Goal: Information Seeking & Learning: Learn about a topic

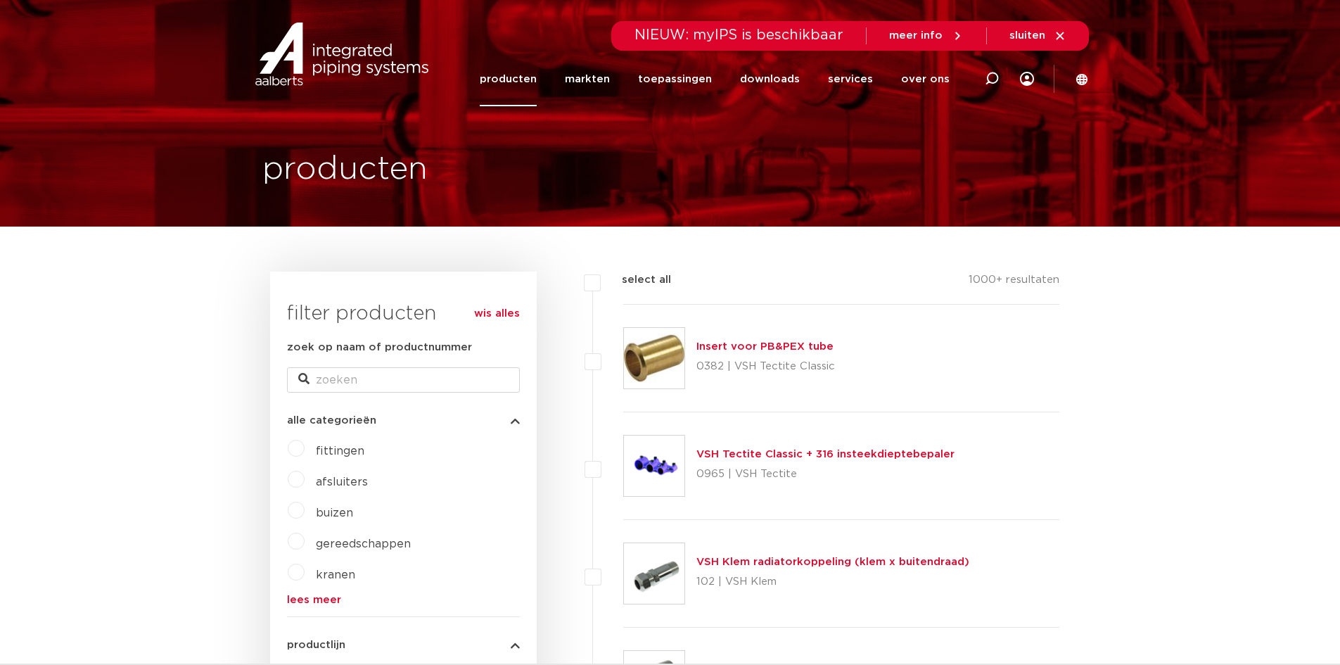
click at [513, 87] on link "producten" at bounding box center [508, 79] width 57 height 54
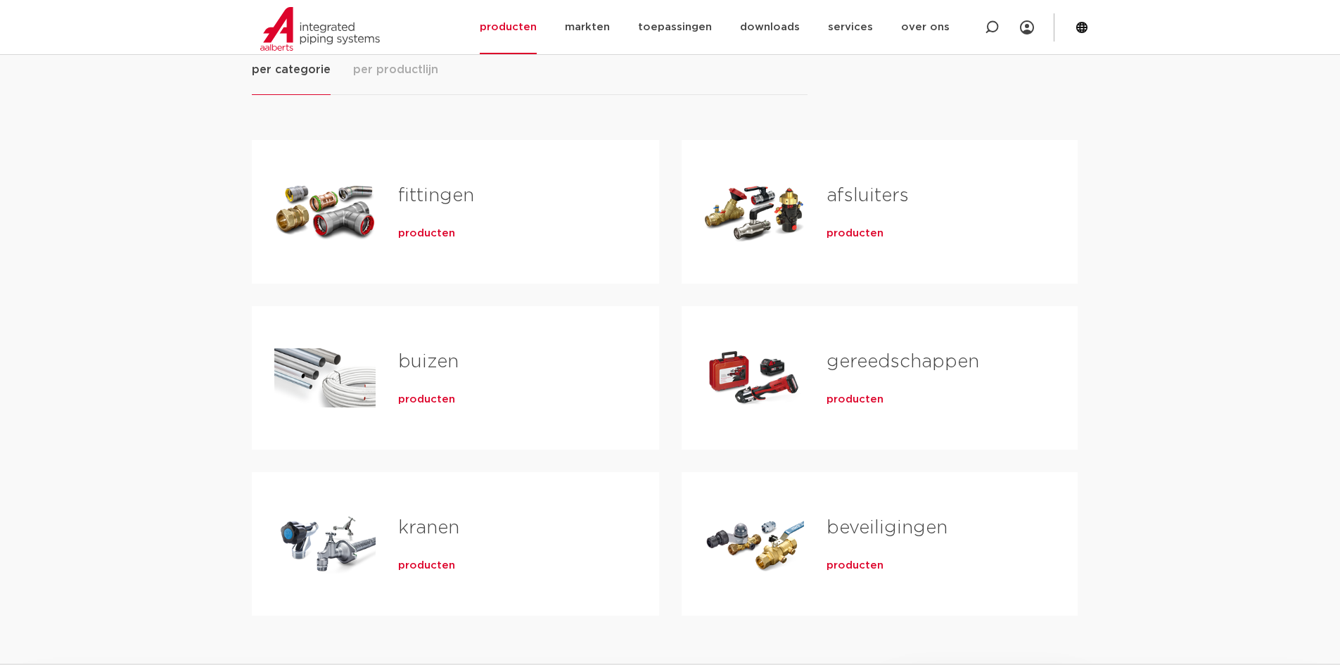
click at [394, 365] on div "buizen producten" at bounding box center [506, 378] width 261 height 98
click at [410, 364] on link "buizen" at bounding box center [428, 361] width 61 height 18
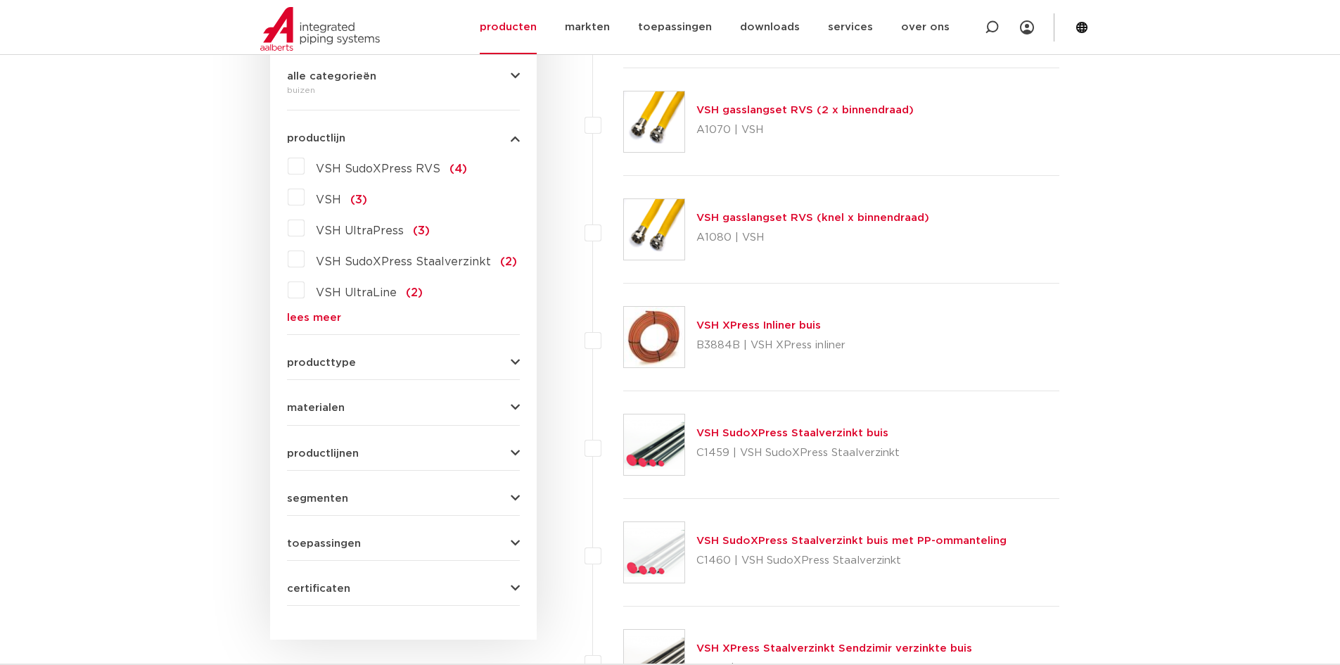
scroll to position [352, 0]
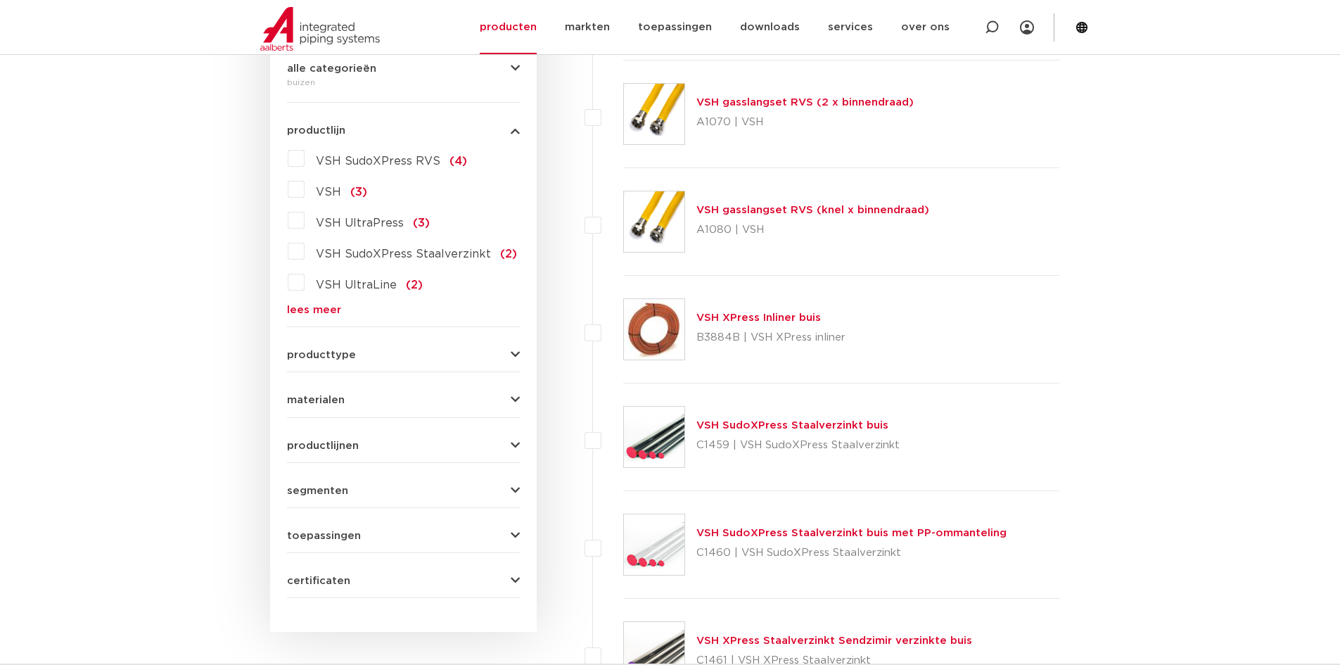
click at [347, 404] on button "materialen" at bounding box center [403, 400] width 233 height 11
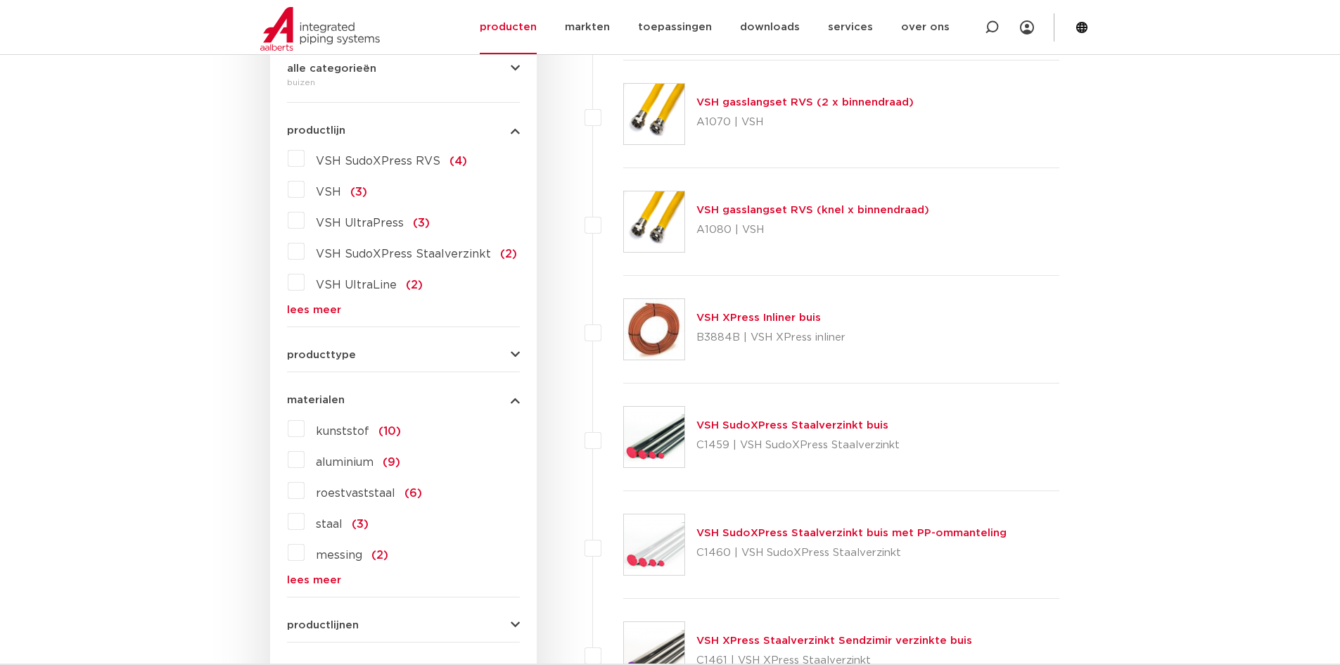
click at [339, 490] on span "roestvaststaal" at bounding box center [355, 493] width 79 height 11
click at [0, 0] on input "roestvaststaal (6)" at bounding box center [0, 0] width 0 height 0
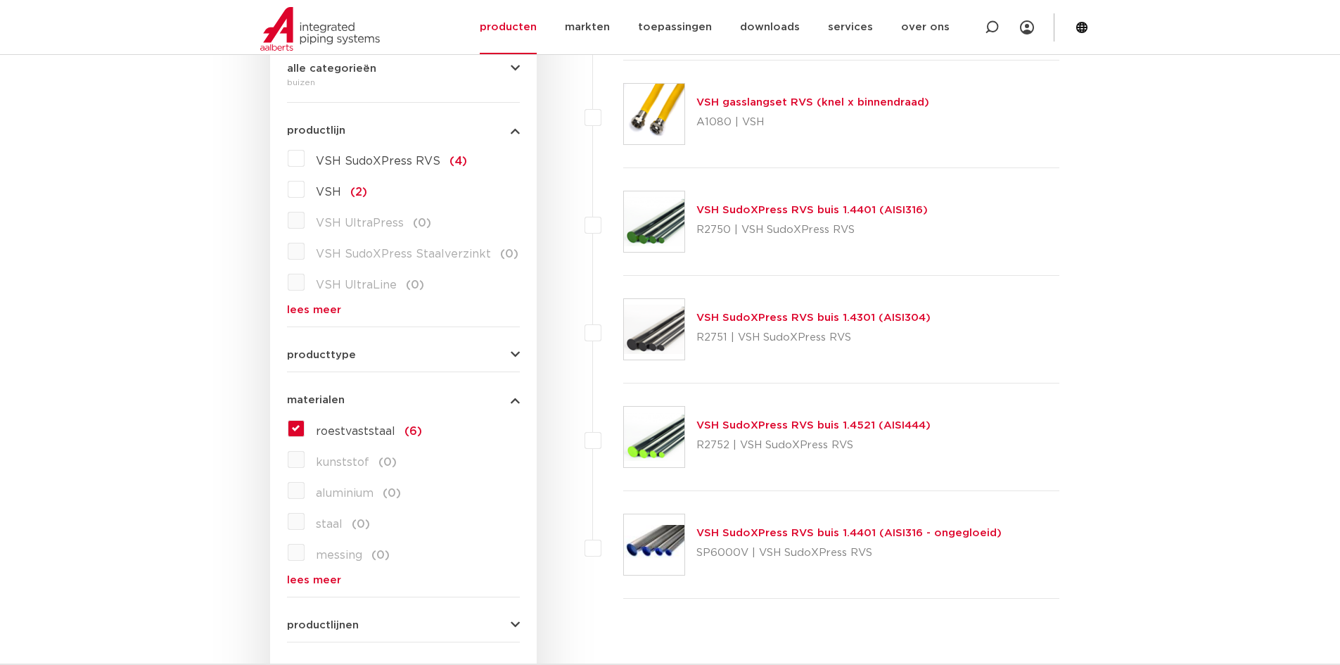
click at [725, 208] on link "VSH SudoXPress RVS buis 1.4401 (AISI316)" at bounding box center [811, 210] width 231 height 11
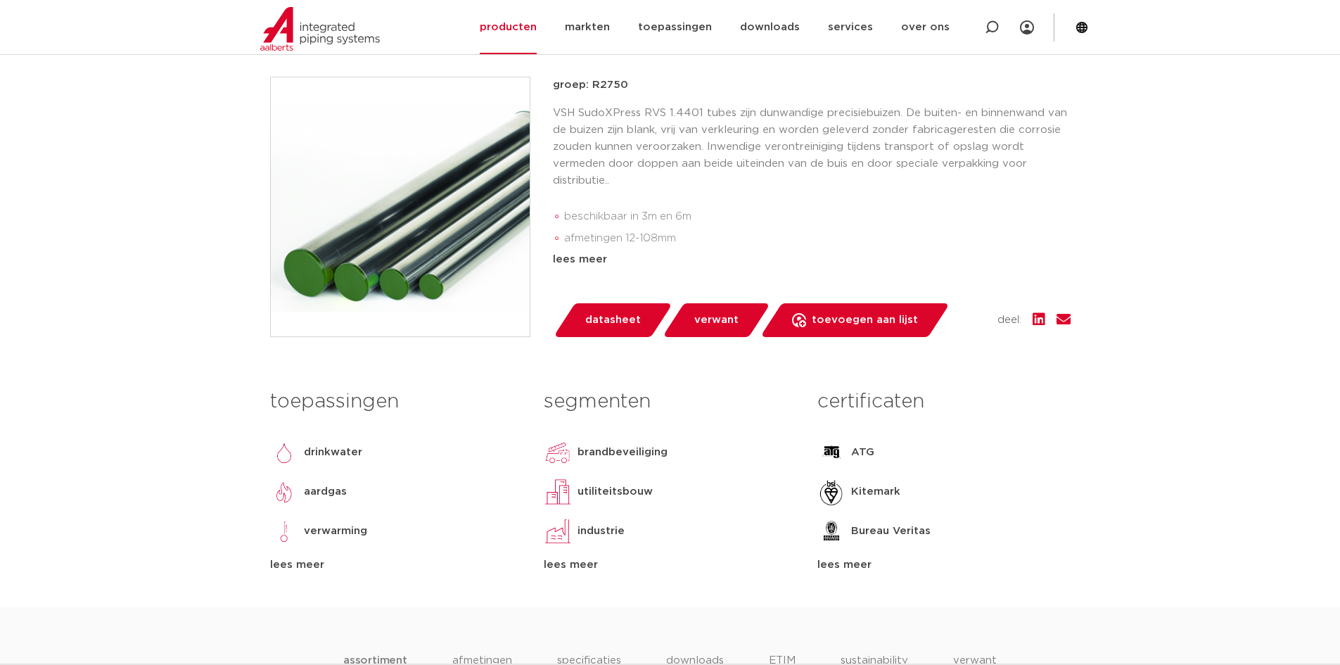
scroll to position [281, 0]
